Goal: Book appointment/travel/reservation

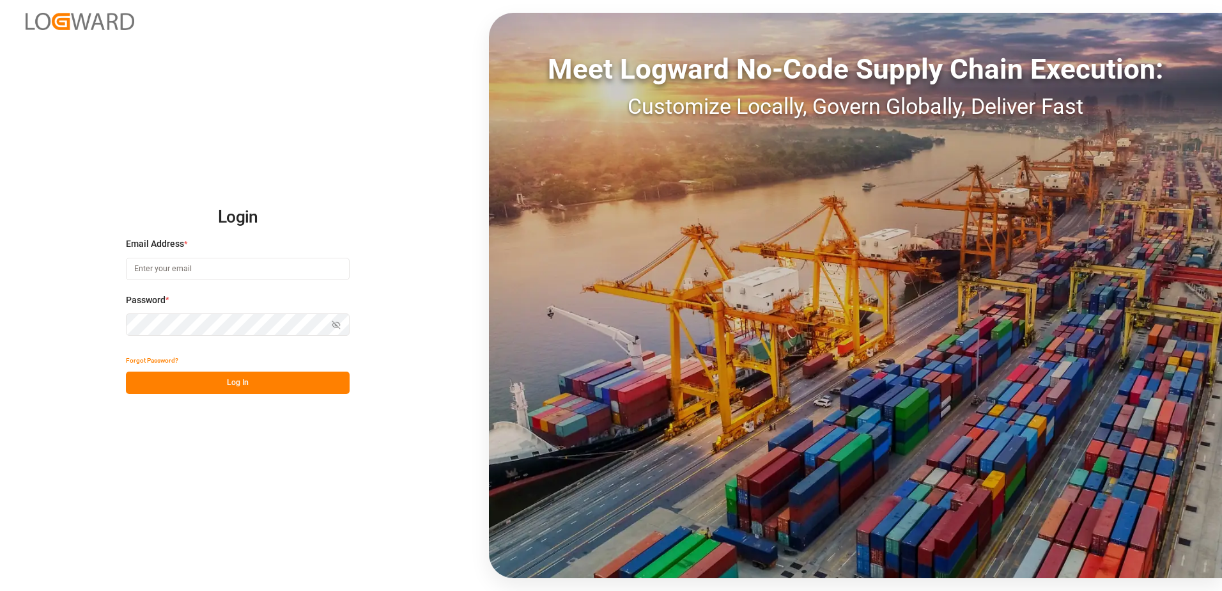
click at [188, 265] on input at bounding box center [238, 269] width 224 height 22
click at [336, 324] on icon "button" at bounding box center [337, 325] width 8 height 8
click at [165, 267] on input "[PERSON_NAME][EMAIL_ADDRESS][DOMAIN_NAME]" at bounding box center [238, 269] width 224 height 22
click at [162, 267] on input "[PERSON_NAME][EMAIL_ADDRESS][DOMAIN_NAME]" at bounding box center [238, 269] width 224 height 22
type input "[PERSON_NAME][EMAIL_ADDRESS][DOMAIN_NAME]"
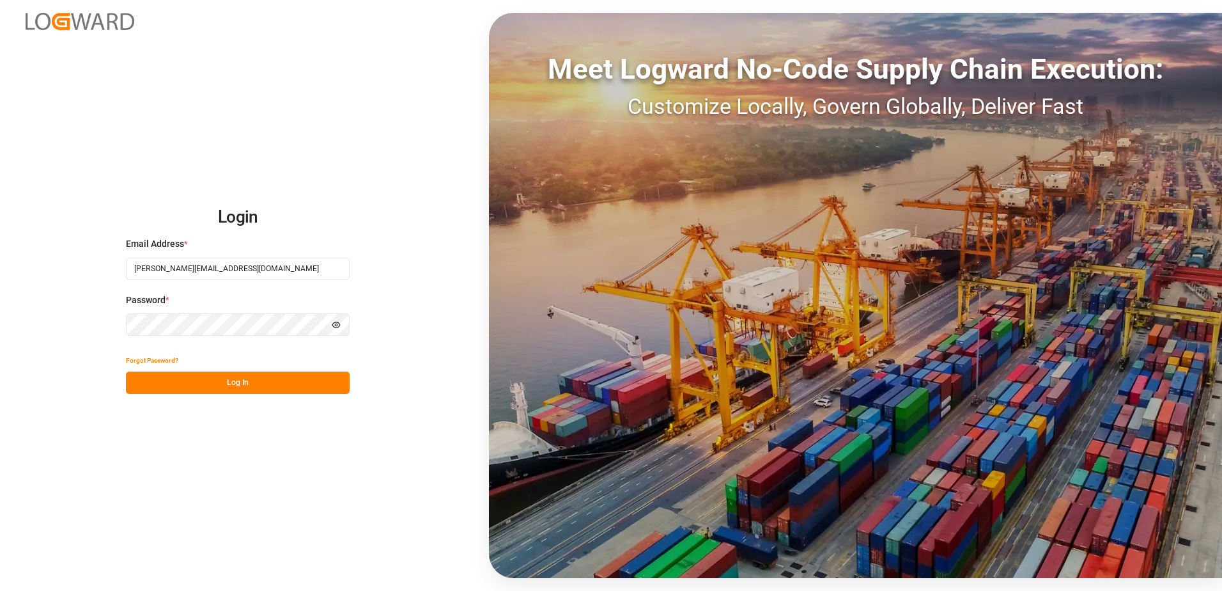
click at [275, 385] on button "Log In" at bounding box center [238, 382] width 224 height 22
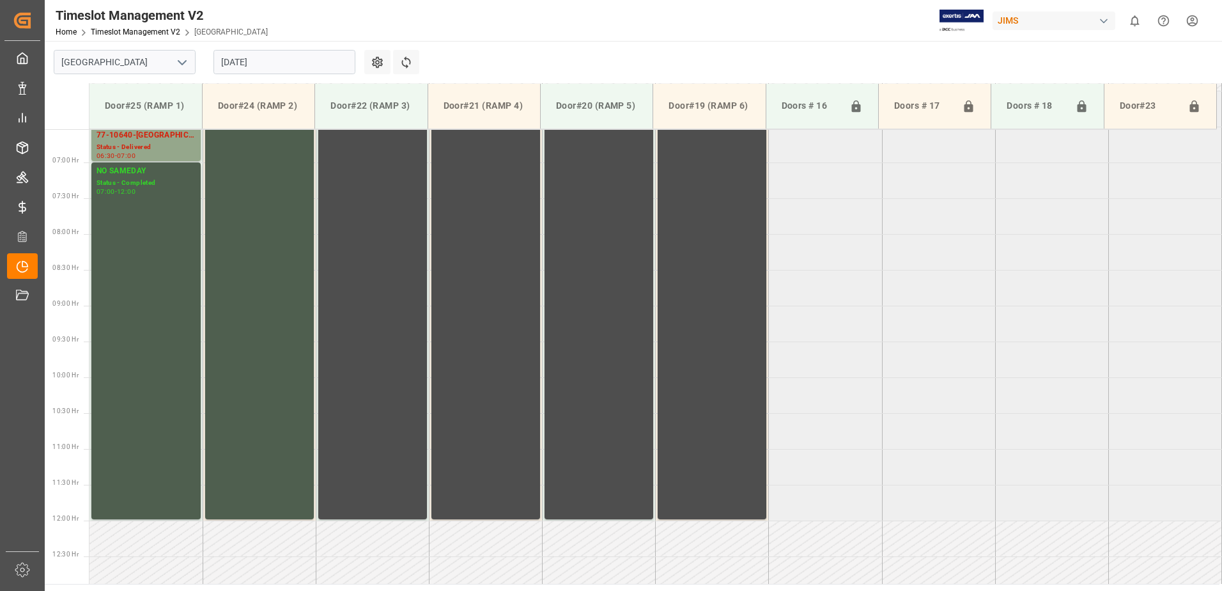
scroll to position [276, 0]
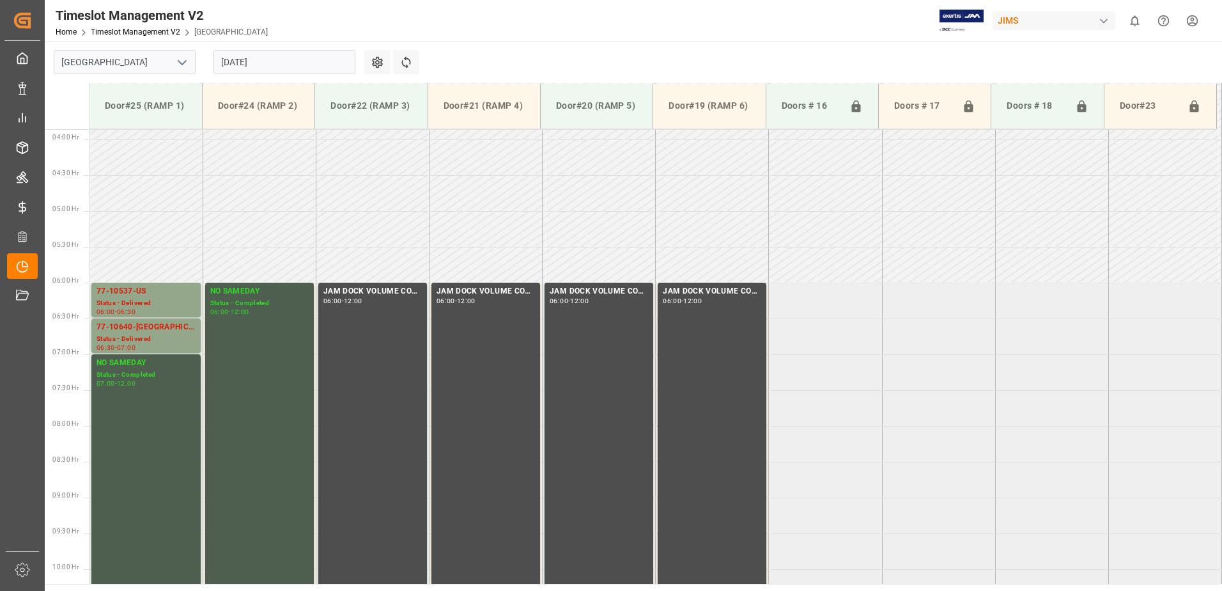
click at [274, 56] on input "[DATE]" at bounding box center [284, 62] width 142 height 24
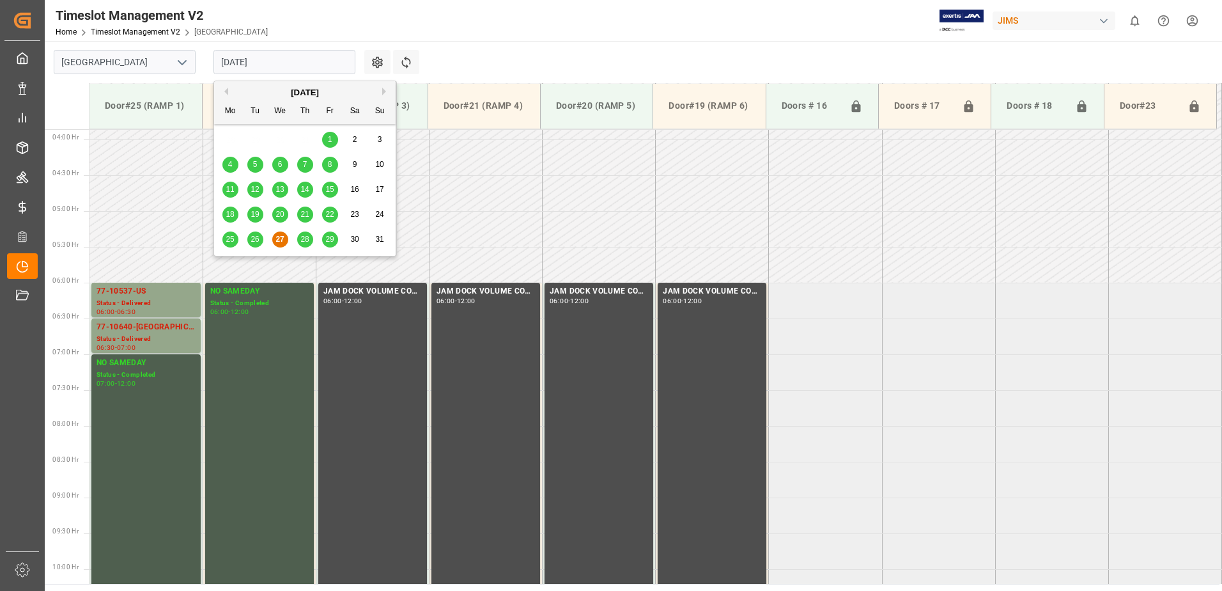
click at [296, 240] on div "25 26 27 28 29 30 31" at bounding box center [305, 239] width 174 height 25
click at [307, 245] on div "28" at bounding box center [305, 239] width 16 height 15
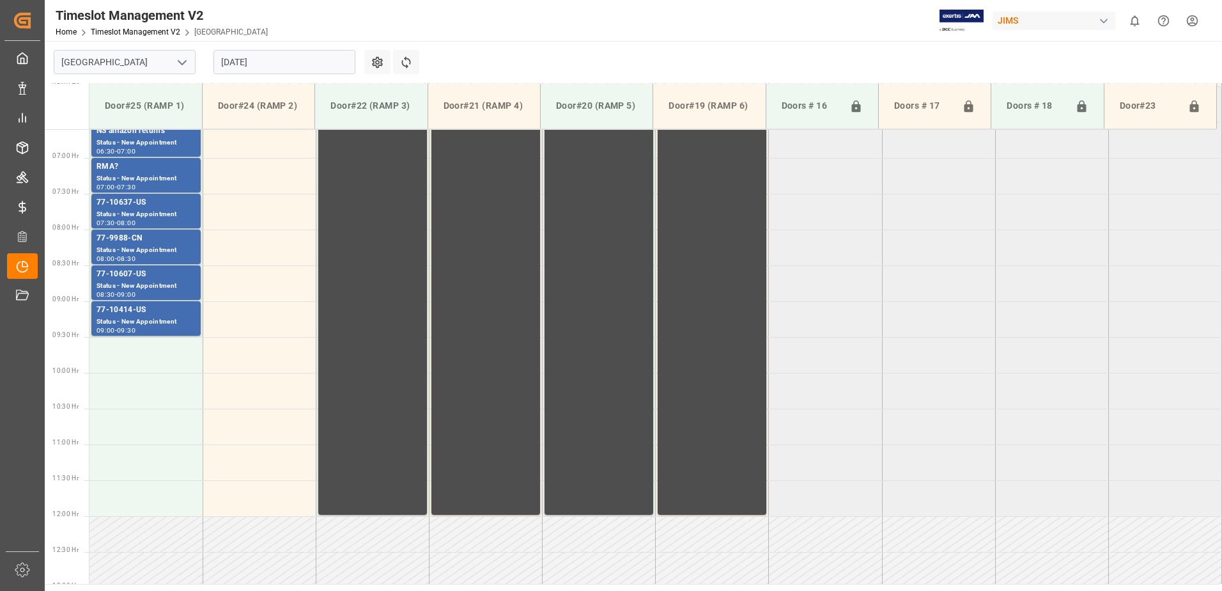
scroll to position [404, 0]
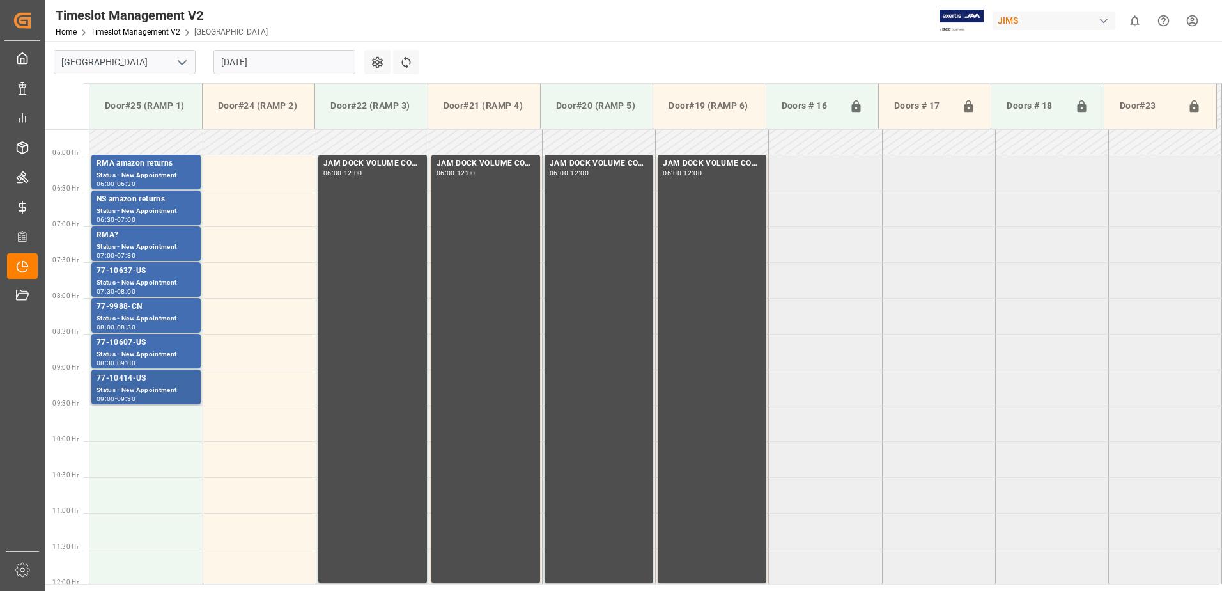
click at [160, 380] on div "77-10414-US" at bounding box center [146, 378] width 99 height 13
click at [162, 353] on div "Status - New Appointment" at bounding box center [146, 354] width 99 height 11
click at [173, 318] on div "Status - New Appointment" at bounding box center [146, 318] width 99 height 11
click at [180, 277] on div "Status - New Appointment" at bounding box center [146, 282] width 99 height 11
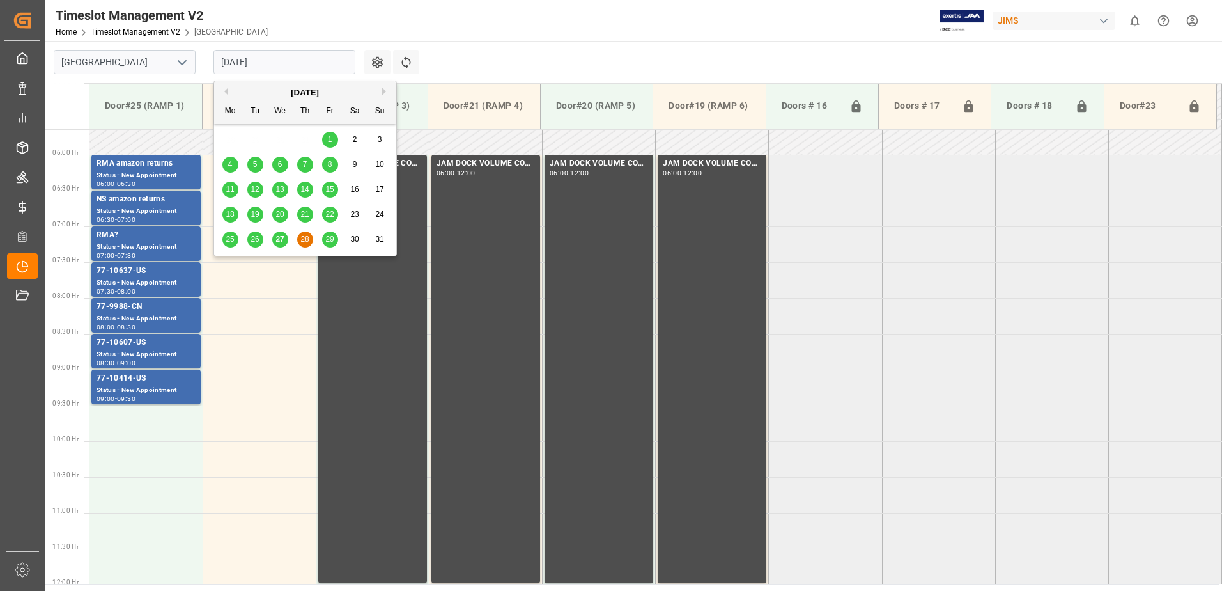
click at [285, 59] on input "[DATE]" at bounding box center [284, 62] width 142 height 24
click at [330, 240] on span "29" at bounding box center [329, 239] width 8 height 9
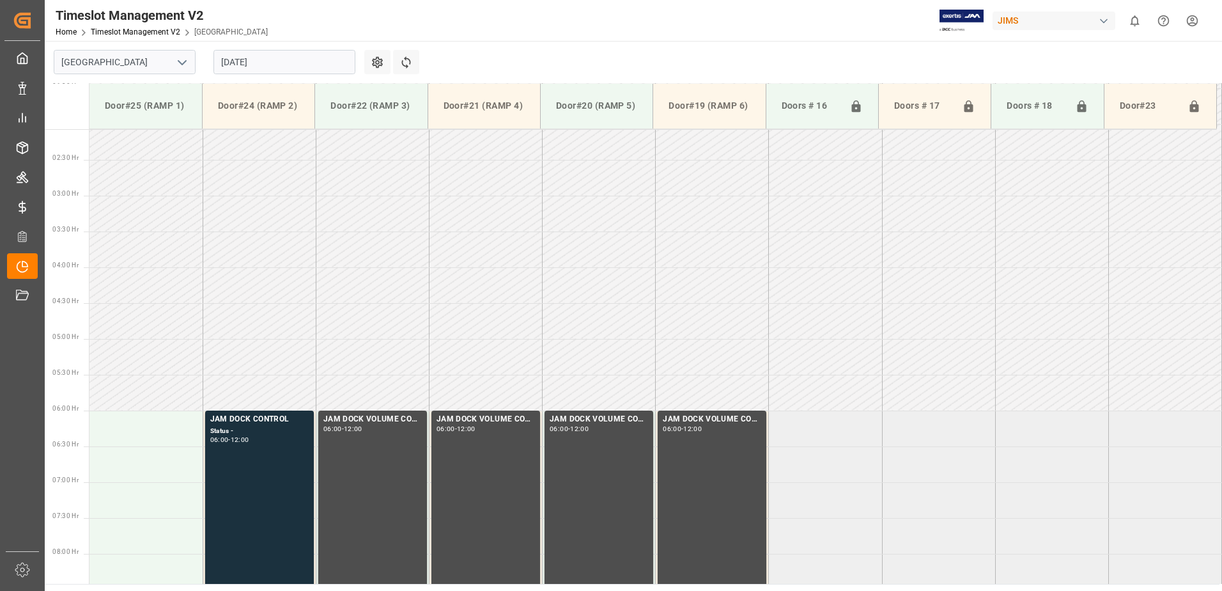
scroll to position [0, 0]
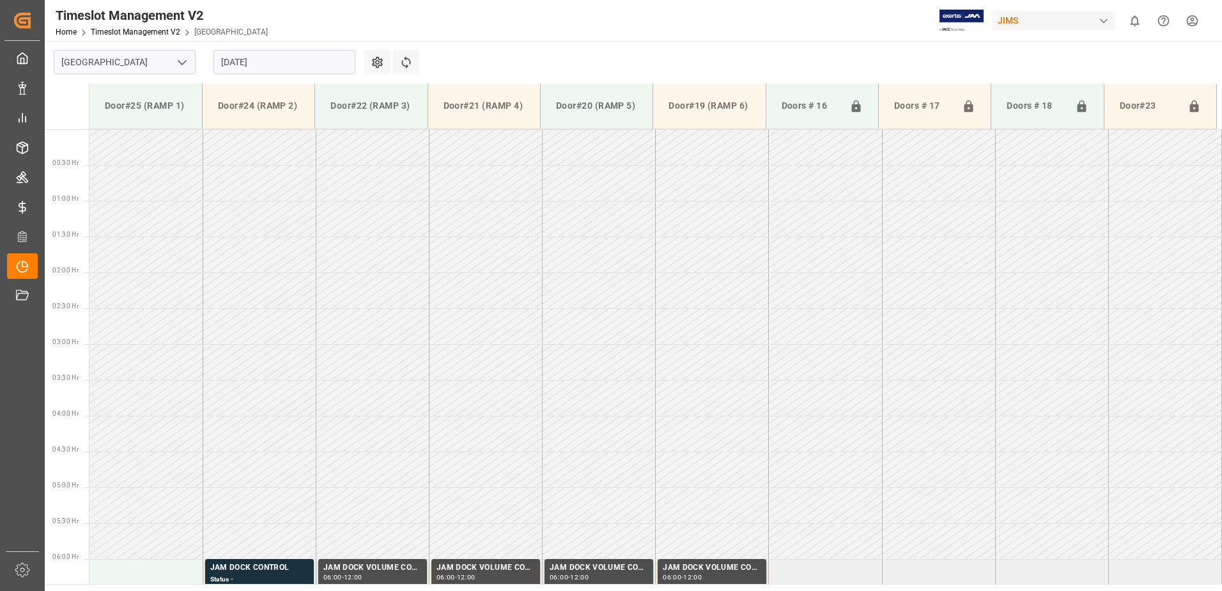
click at [284, 61] on input "[DATE]" at bounding box center [284, 62] width 142 height 24
